Goal: Information Seeking & Learning: Learn about a topic

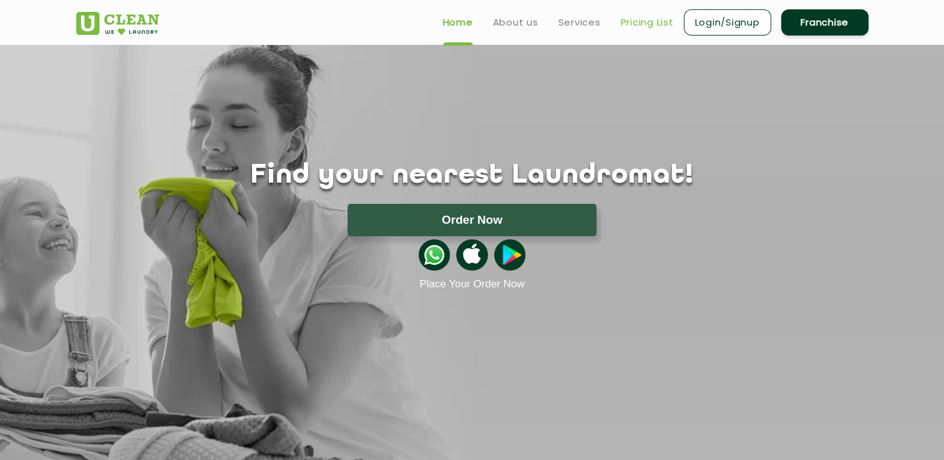
click at [633, 29] on link "Pricing List" at bounding box center [647, 22] width 53 height 15
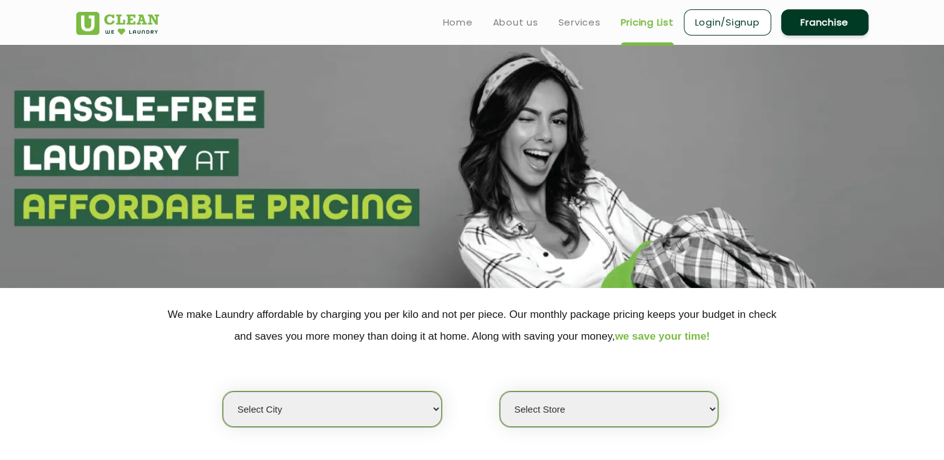
click at [379, 398] on select "Select city [GEOGRAPHIC_DATA] [GEOGRAPHIC_DATA] [GEOGRAPHIC_DATA] [GEOGRAPHIC_D…" at bounding box center [332, 410] width 218 height 36
click at [369, 408] on select "Select city [GEOGRAPHIC_DATA] [GEOGRAPHIC_DATA] [GEOGRAPHIC_DATA] [GEOGRAPHIC_D…" at bounding box center [332, 410] width 218 height 36
click at [439, 412] on select "Select city [GEOGRAPHIC_DATA] [GEOGRAPHIC_DATA] [GEOGRAPHIC_DATA] [GEOGRAPHIC_D…" at bounding box center [332, 410] width 218 height 36
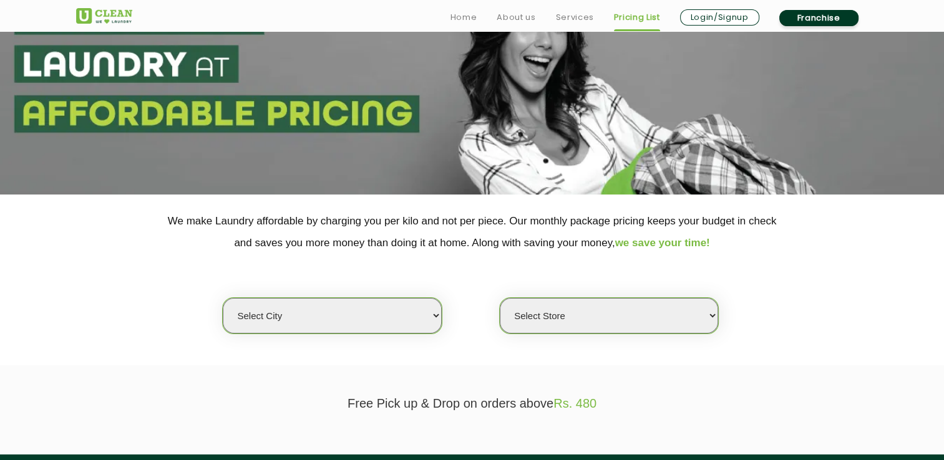
scroll to position [95, 0]
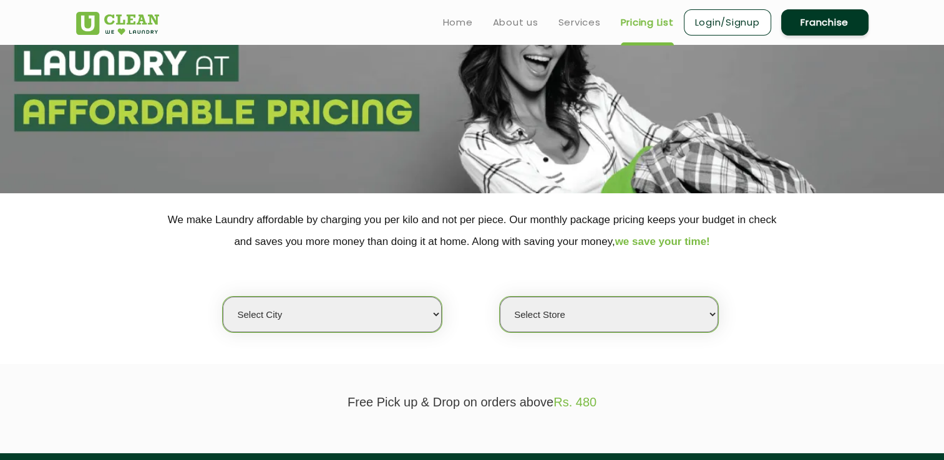
click at [341, 324] on select "Select city [GEOGRAPHIC_DATA] [GEOGRAPHIC_DATA] [GEOGRAPHIC_DATA] [GEOGRAPHIC_D…" at bounding box center [332, 315] width 218 height 36
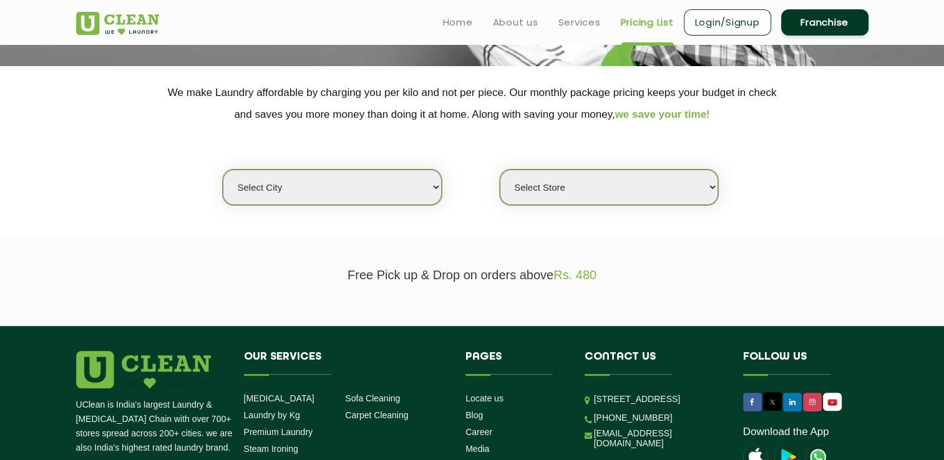
scroll to position [215, 0]
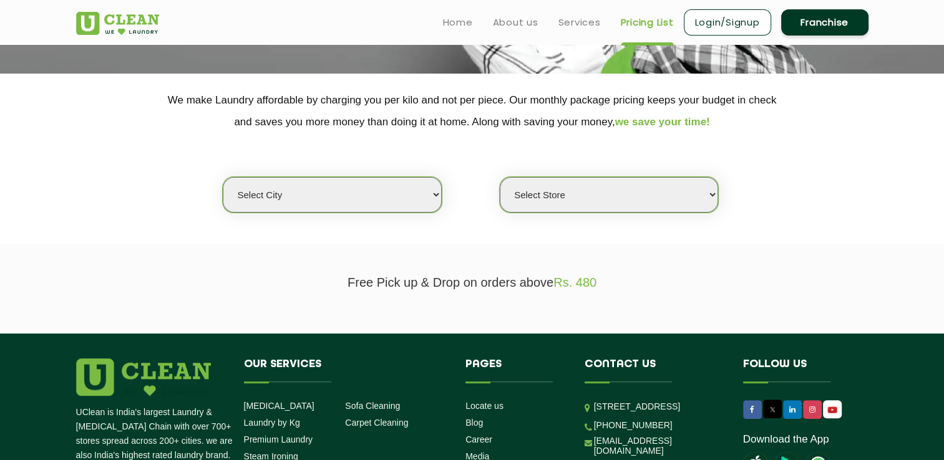
click at [601, 203] on select "Select Store" at bounding box center [609, 195] width 218 height 36
click at [500, 177] on select "Select Store" at bounding box center [609, 195] width 218 height 36
click at [416, 201] on select "Select city [GEOGRAPHIC_DATA] [GEOGRAPHIC_DATA] [GEOGRAPHIC_DATA] [GEOGRAPHIC_D…" at bounding box center [332, 195] width 218 height 36
select select "152"
click at [223, 177] on select "Select city [GEOGRAPHIC_DATA] [GEOGRAPHIC_DATA] [GEOGRAPHIC_DATA] [GEOGRAPHIC_D…" at bounding box center [332, 195] width 218 height 36
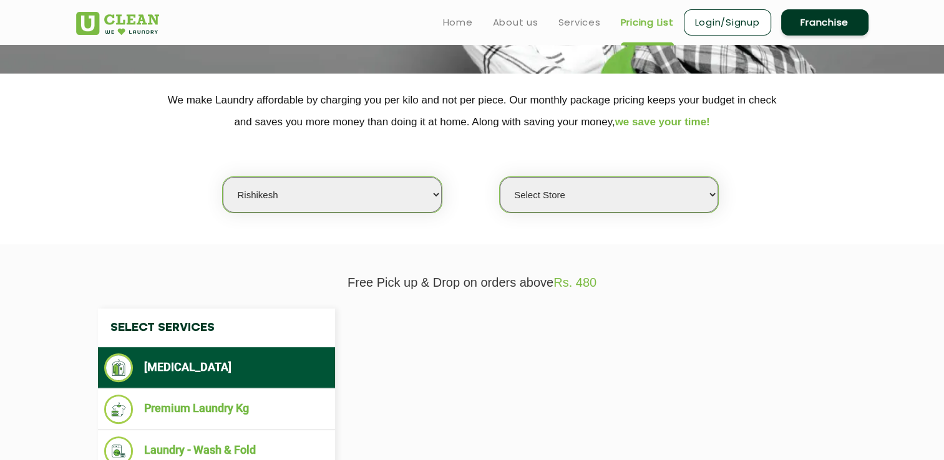
select select "0"
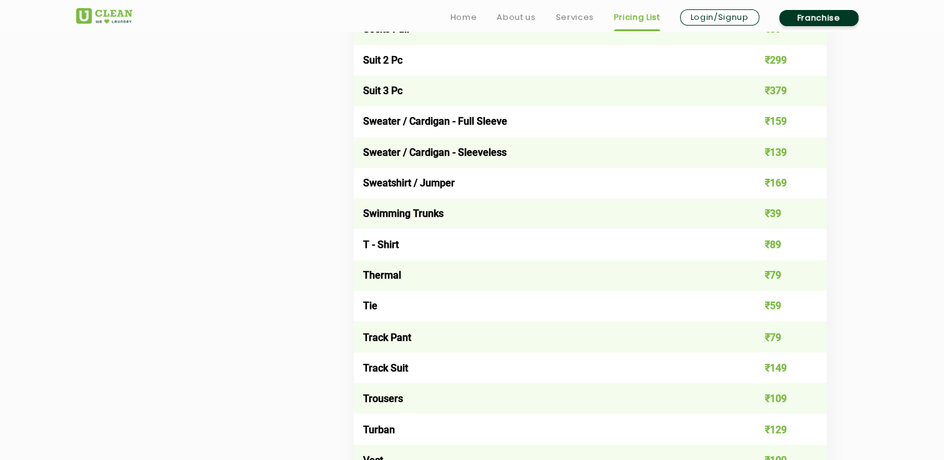
scroll to position [2038, 0]
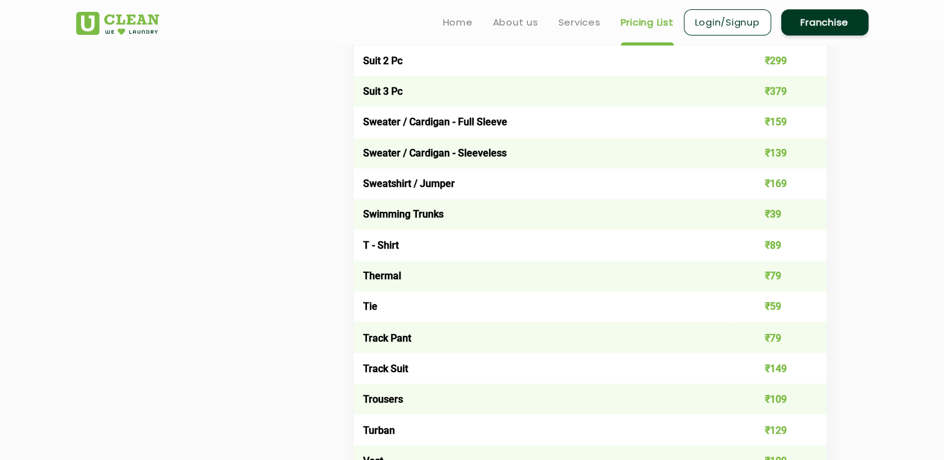
click at [526, 130] on td "Sweater / Cardigan - Full Sleeve" at bounding box center [543, 122] width 379 height 31
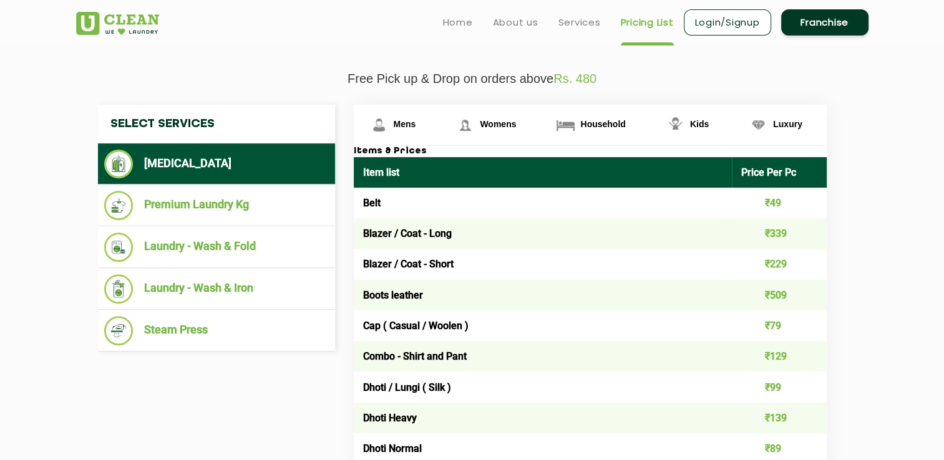
scroll to position [421, 0]
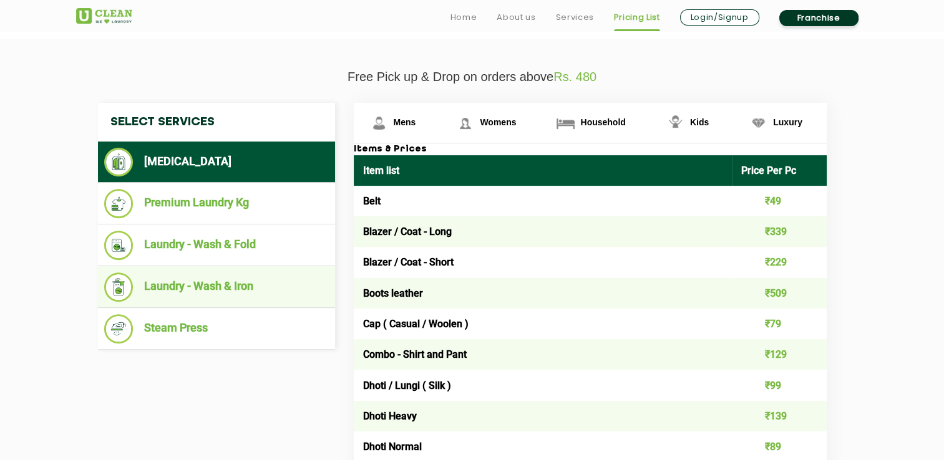
click at [277, 273] on li "Laundry - Wash & Iron" at bounding box center [216, 287] width 225 height 29
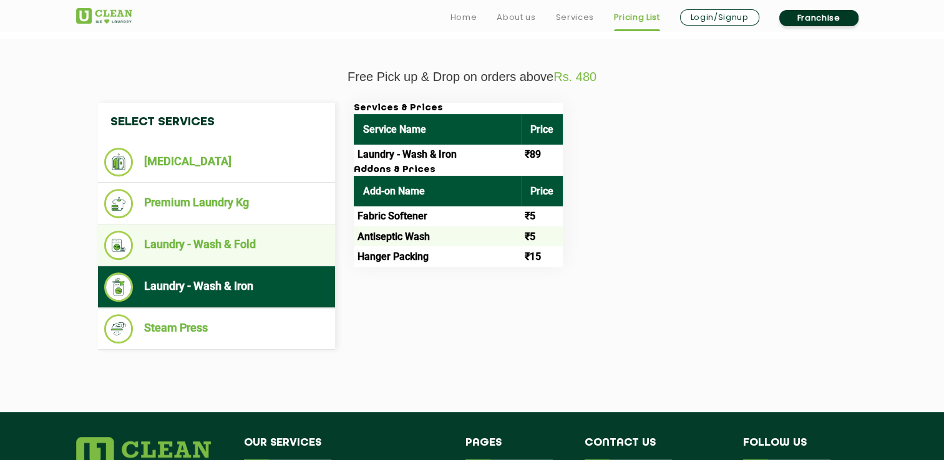
click at [275, 236] on li "Laundry - Wash & Fold" at bounding box center [216, 245] width 225 height 29
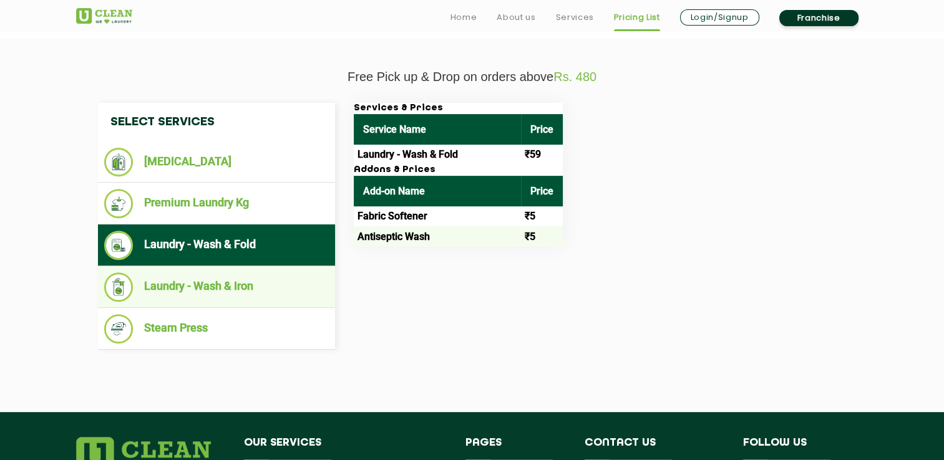
click at [265, 273] on li "Laundry - Wash & Iron" at bounding box center [216, 287] width 225 height 29
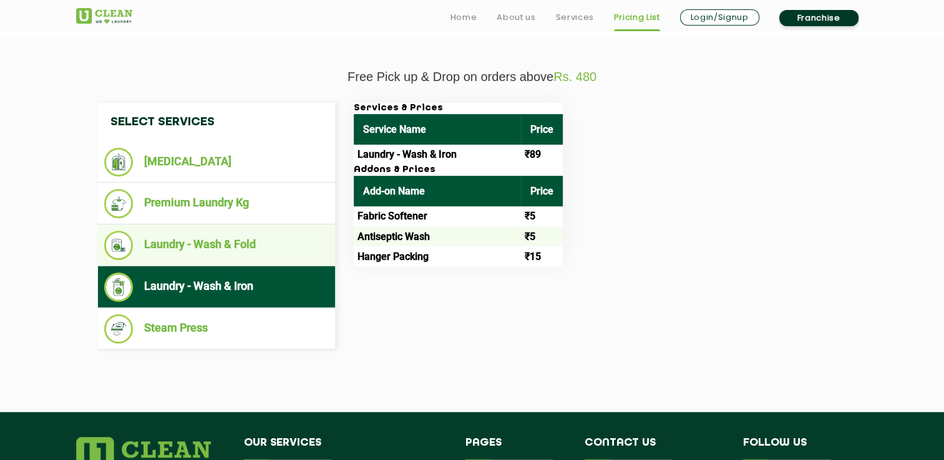
click at [254, 258] on li "Laundry - Wash & Fold" at bounding box center [216, 245] width 225 height 29
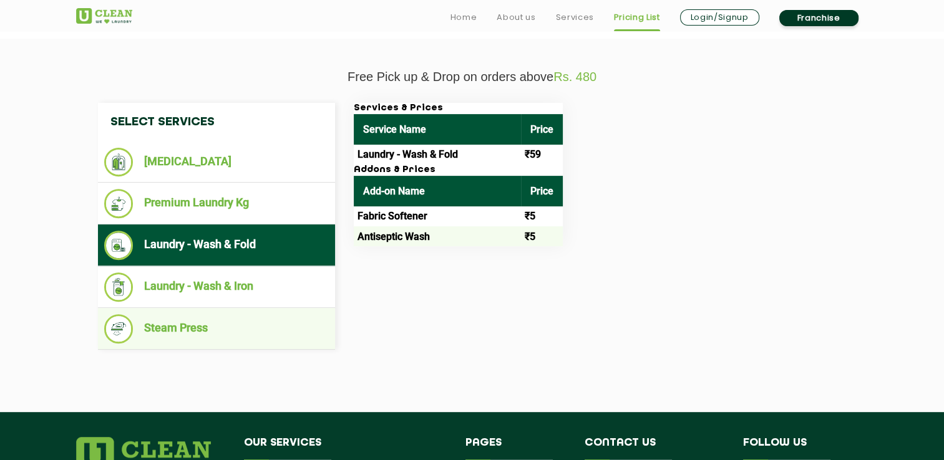
click at [250, 323] on li "Steam Press" at bounding box center [216, 328] width 225 height 29
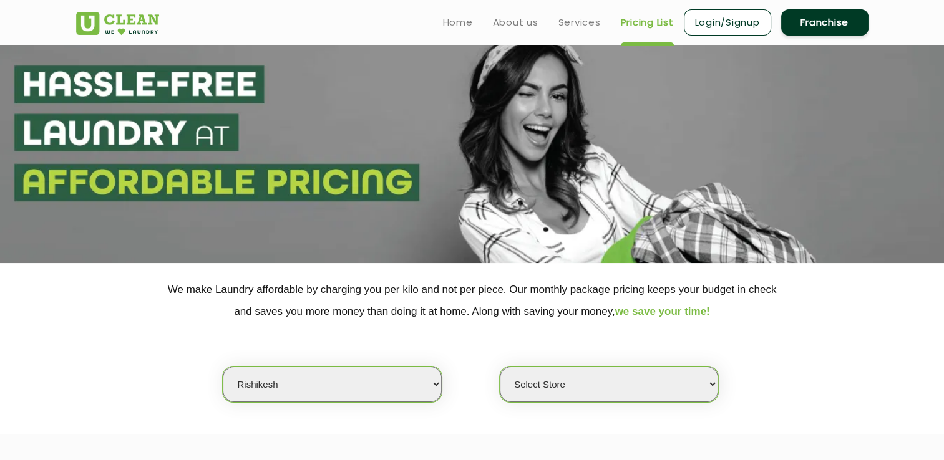
scroll to position [30, 0]
